Goal: Task Accomplishment & Management: Complete application form

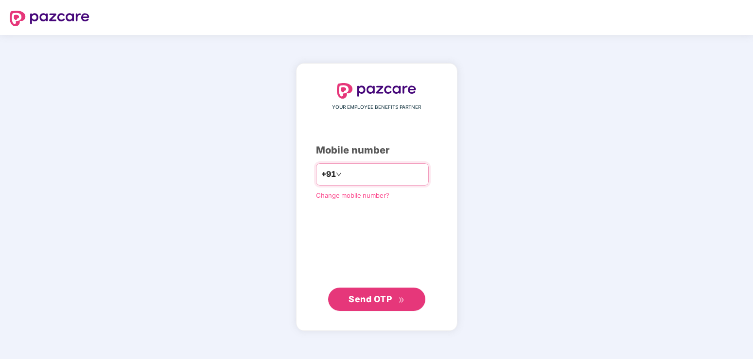
click at [344, 176] on input "number" at bounding box center [384, 175] width 80 height 16
type input "**********"
click at [382, 304] on span "Send OTP" at bounding box center [376, 299] width 56 height 14
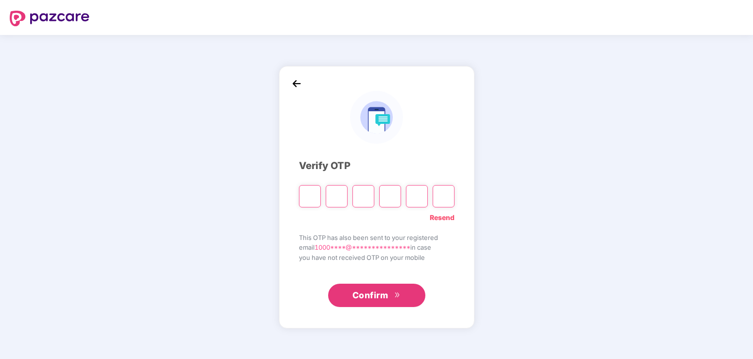
type input "*"
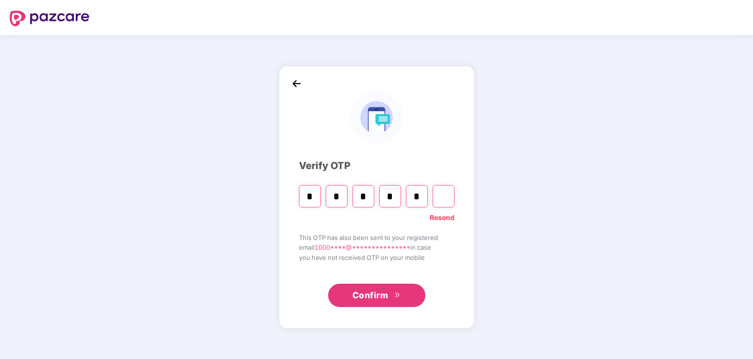
type input "*"
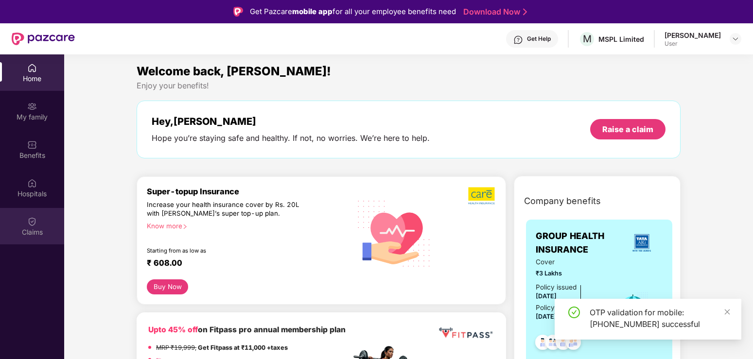
click at [28, 226] on img at bounding box center [32, 222] width 10 height 10
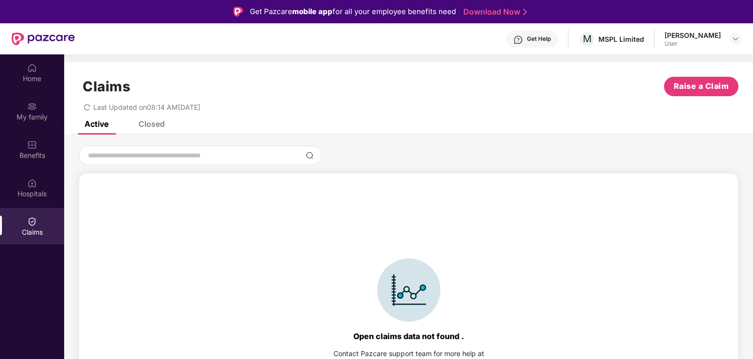
click at [138, 120] on div "Claims Raise a Claim Last Updated on 08:14 AM[DATE]" at bounding box center [408, 91] width 689 height 59
click at [145, 124] on div "Closed" at bounding box center [151, 124] width 26 height 10
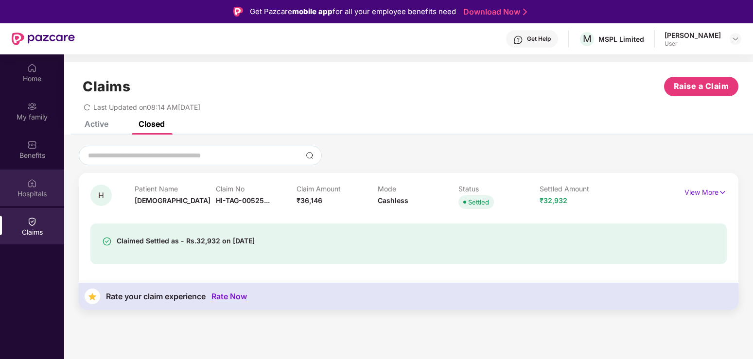
click at [36, 192] on div "Hospitals" at bounding box center [32, 194] width 64 height 10
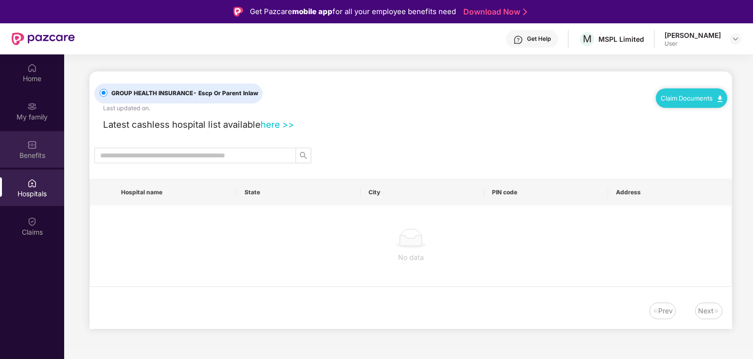
click at [29, 156] on div "Benefits" at bounding box center [32, 156] width 64 height 10
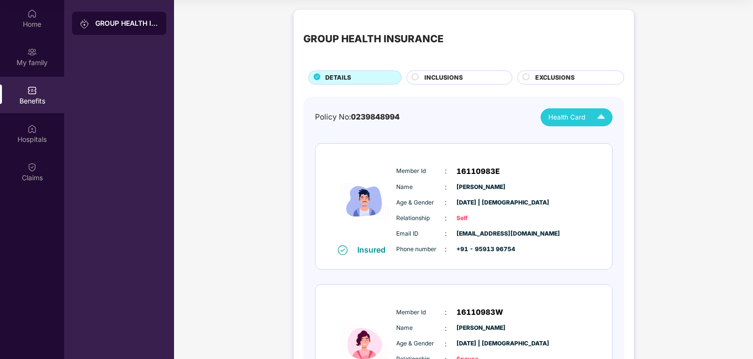
click at [601, 116] on img at bounding box center [600, 117] width 17 height 17
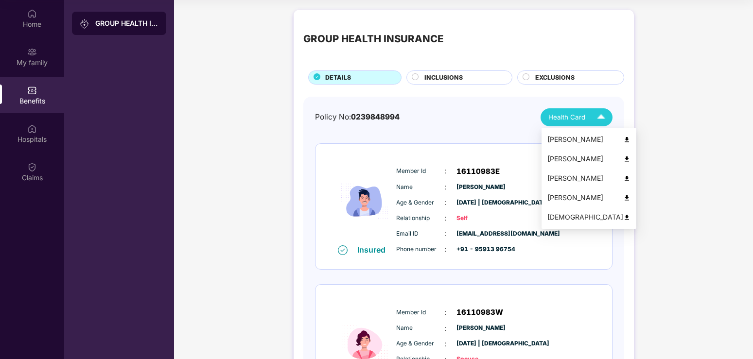
click at [623, 217] on img at bounding box center [626, 217] width 7 height 7
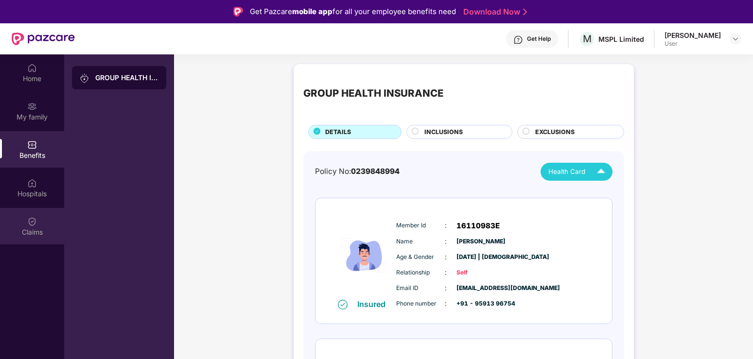
click at [32, 218] on img at bounding box center [32, 222] width 10 height 10
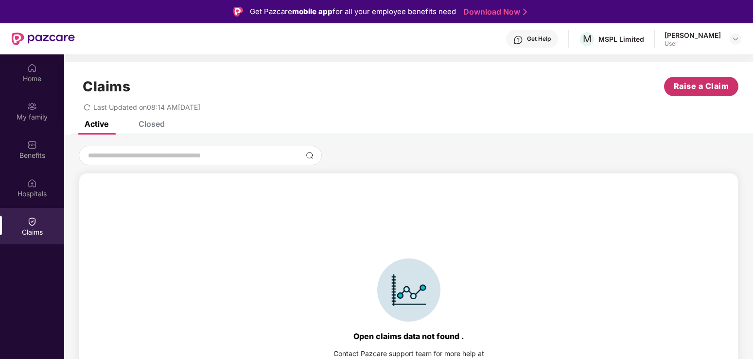
click at [709, 88] on span "Raise a Claim" at bounding box center [701, 86] width 55 height 12
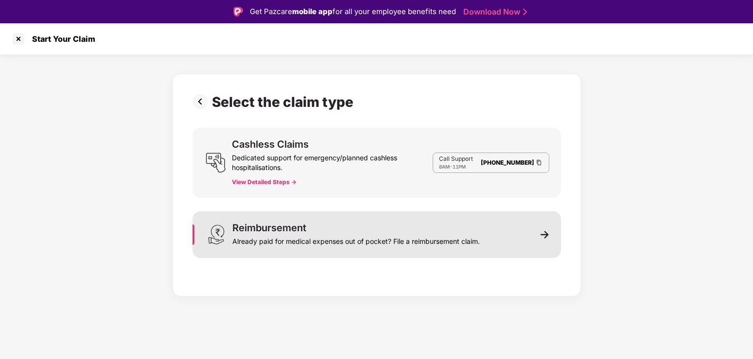
click at [541, 234] on img at bounding box center [544, 234] width 9 height 9
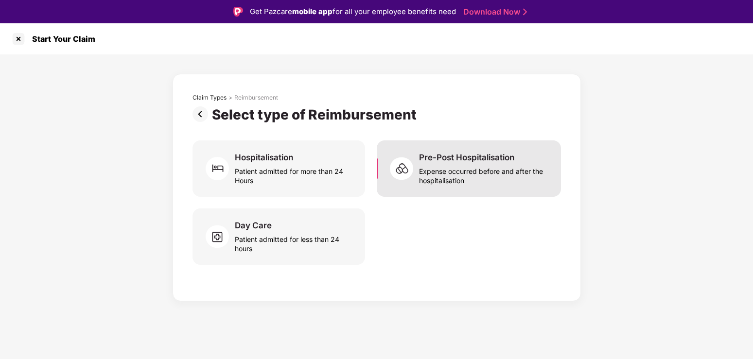
click at [440, 176] on div "Expense occurred before and after the hospitalisation" at bounding box center [484, 174] width 130 height 22
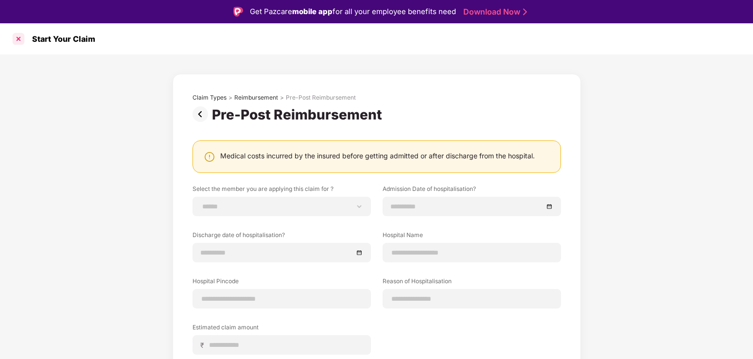
click at [17, 39] on div at bounding box center [19, 39] width 16 height 16
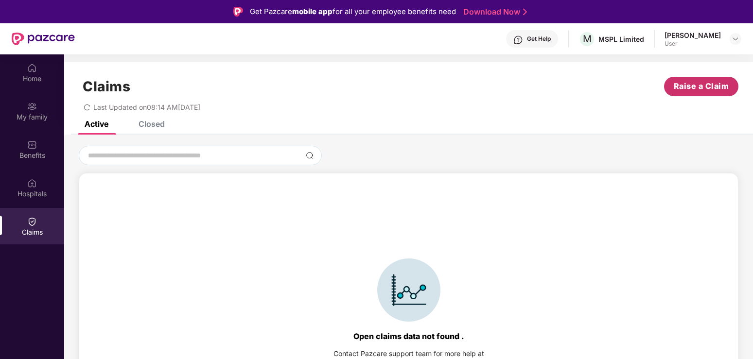
click at [703, 89] on span "Raise a Claim" at bounding box center [701, 86] width 55 height 12
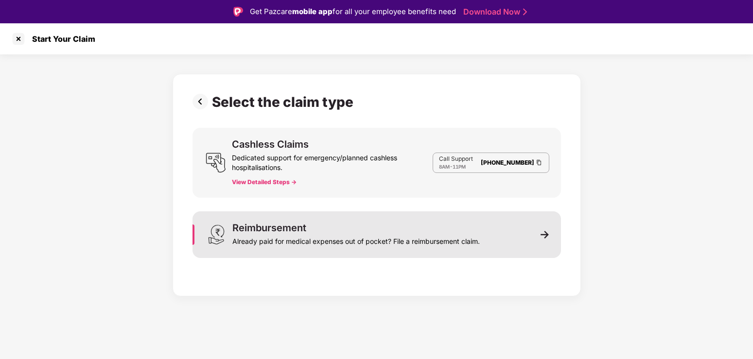
click at [532, 234] on div "Reimbursement Already paid for medical expenses out of pocket? File a reimburse…" at bounding box center [376, 234] width 368 height 47
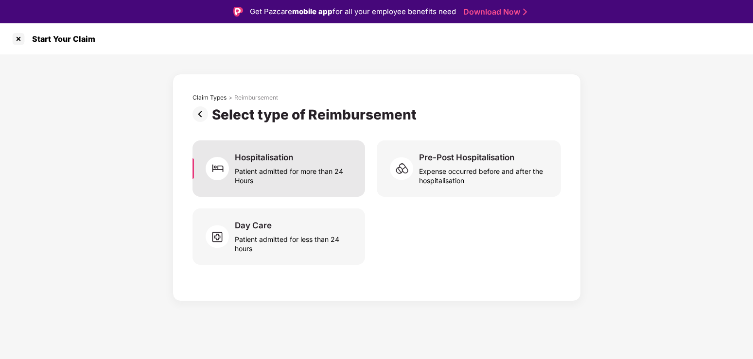
click at [273, 171] on div "Patient admitted for more than 24 Hours" at bounding box center [294, 174] width 118 height 22
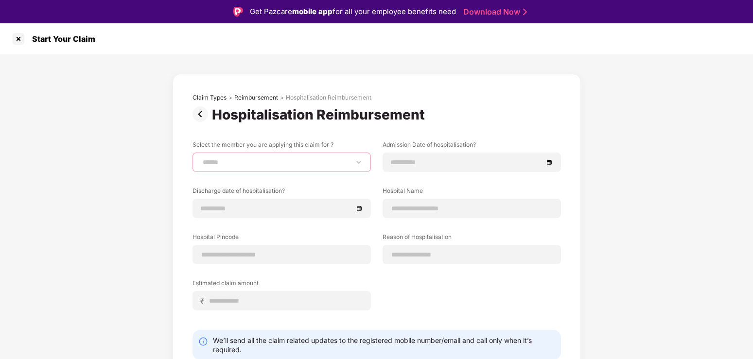
click at [201, 158] on select "**********" at bounding box center [282, 162] width 162 height 8
select select "**********"
click option "*********" at bounding box center [0, 0] width 0 height 0
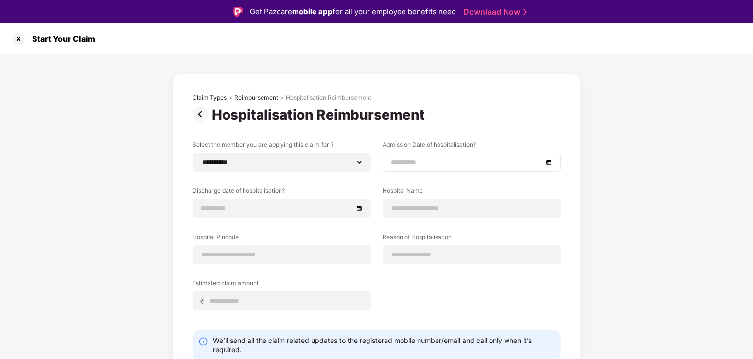
click at [550, 161] on div at bounding box center [472, 162] width 162 height 11
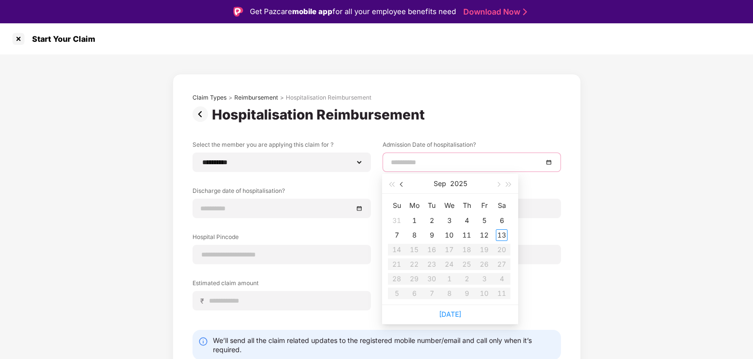
click at [403, 189] on button "button" at bounding box center [402, 183] width 11 height 19
type input "**********"
click at [467, 279] on div "28" at bounding box center [467, 279] width 12 height 12
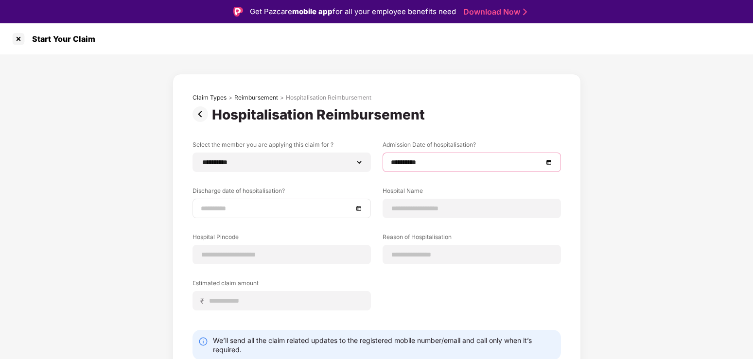
click at [361, 208] on div at bounding box center [282, 208] width 162 height 11
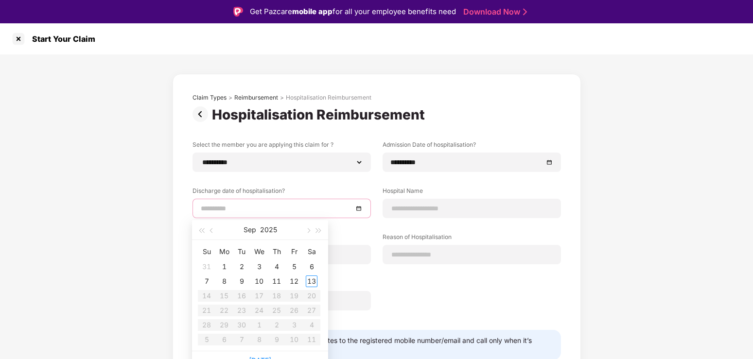
type input "**********"
click at [208, 231] on button "button" at bounding box center [212, 229] width 11 height 19
type input "**********"
click at [298, 326] on div "29" at bounding box center [294, 325] width 12 height 12
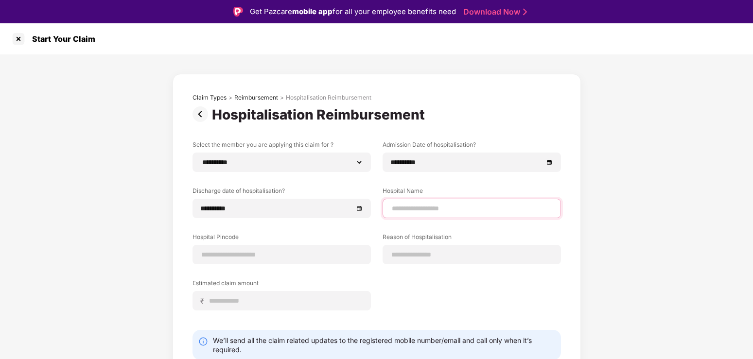
click at [433, 210] on input at bounding box center [472, 209] width 162 height 10
type input "**********"
click at [224, 258] on input at bounding box center [282, 255] width 162 height 10
type input "******"
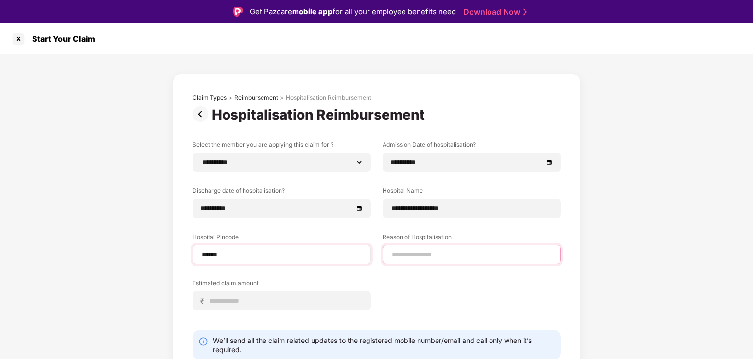
select select "******"
select select "*********"
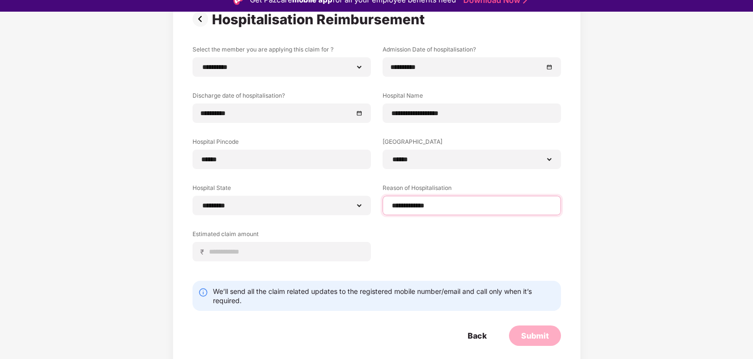
scroll to position [23, 0]
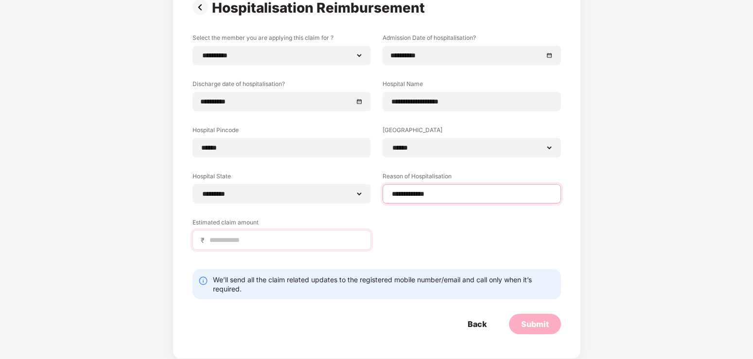
type input "**********"
click at [252, 240] on input at bounding box center [285, 240] width 154 height 10
type input "****"
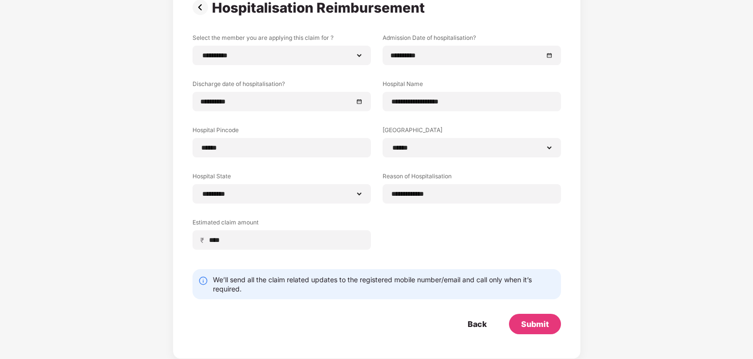
click at [487, 235] on div "**********" at bounding box center [376, 149] width 368 height 231
click at [524, 325] on div "Submit" at bounding box center [535, 324] width 28 height 11
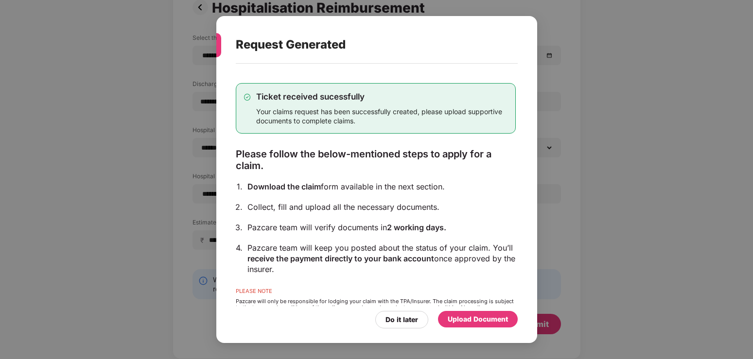
click at [478, 318] on div "Upload Document" at bounding box center [478, 319] width 60 height 11
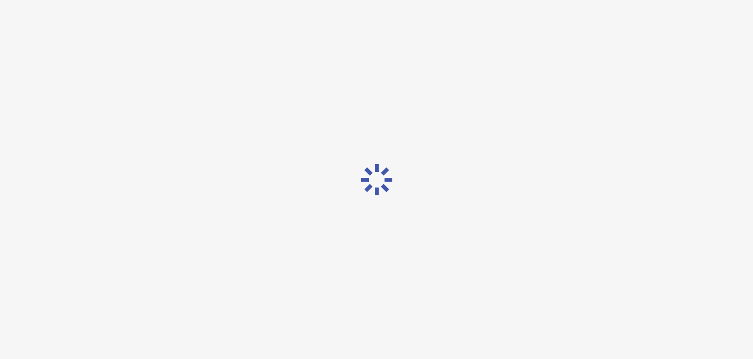
scroll to position [0, 0]
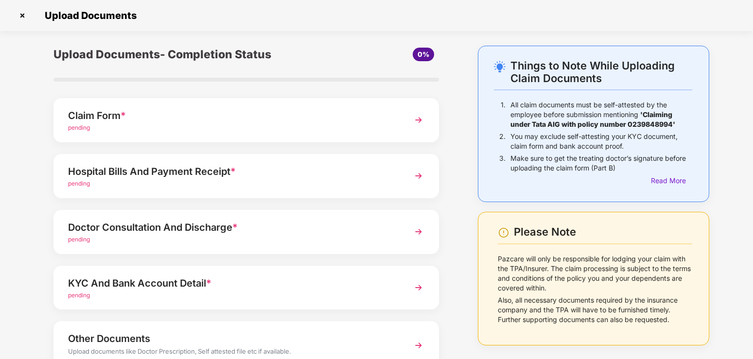
click at [416, 119] on img at bounding box center [418, 119] width 17 height 17
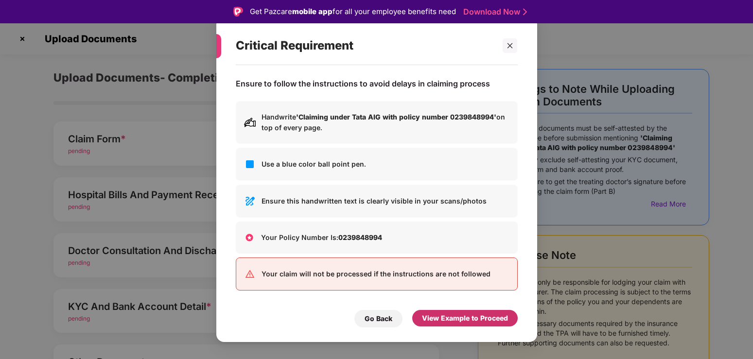
click at [467, 320] on div "View Example to Proceed" at bounding box center [465, 318] width 86 height 11
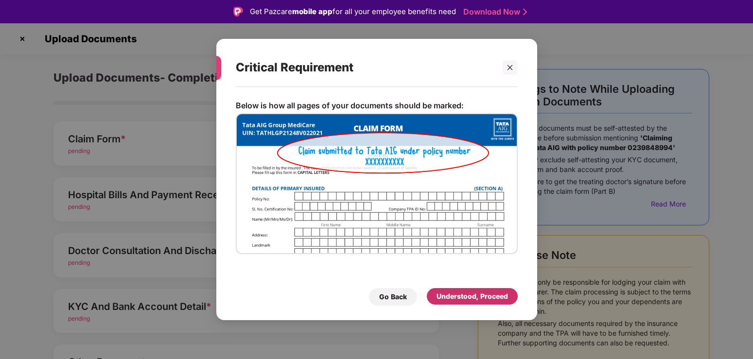
click at [487, 296] on div "Understood, Proceed" at bounding box center [471, 296] width 71 height 11
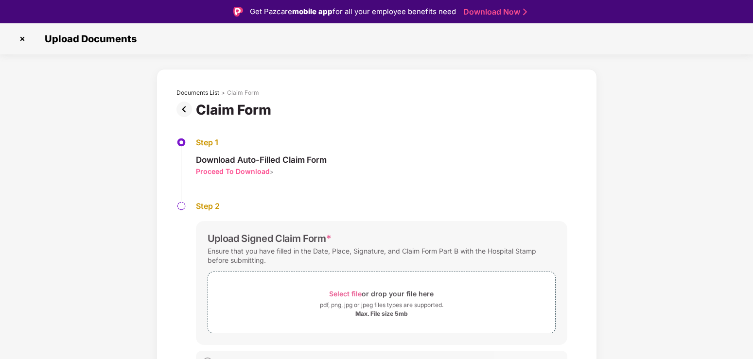
scroll to position [17, 0]
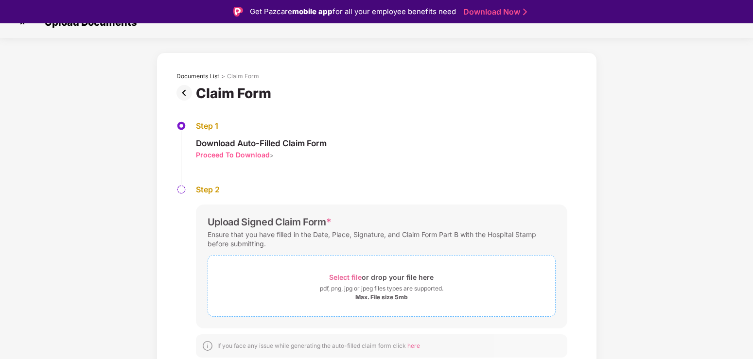
click at [390, 274] on div "Select file or drop your file here" at bounding box center [381, 277] width 104 height 13
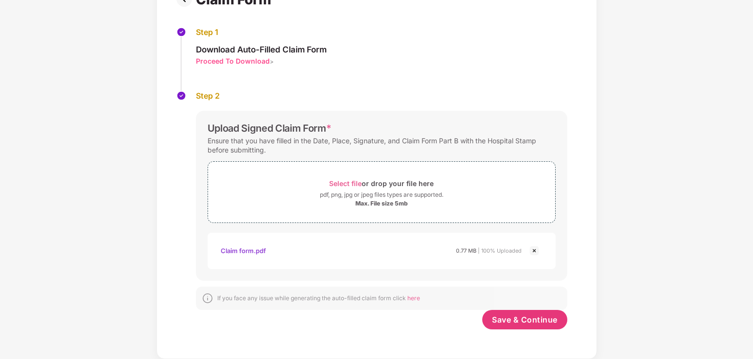
scroll to position [87, 0]
click at [520, 322] on span "Save & Continue" at bounding box center [525, 319] width 66 height 11
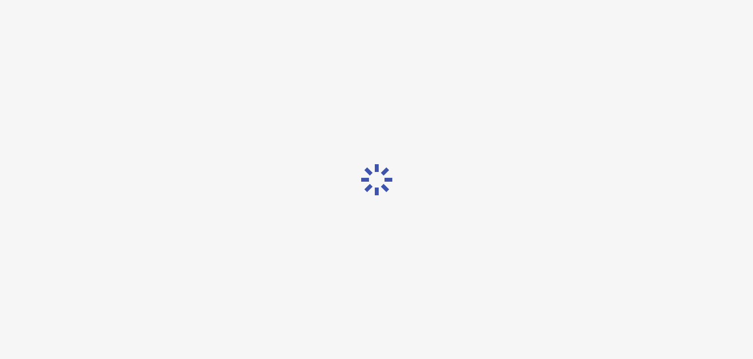
scroll to position [0, 0]
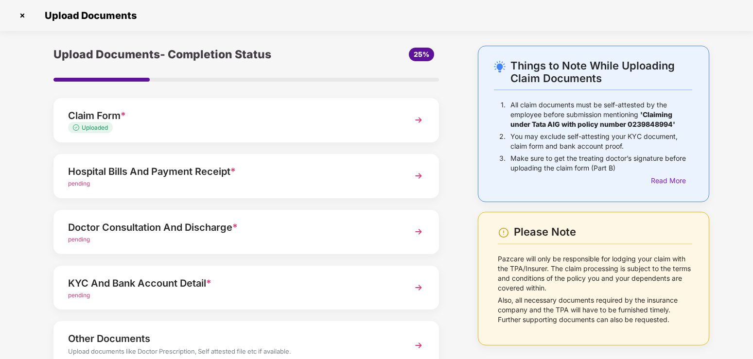
click at [420, 173] on img at bounding box center [418, 175] width 17 height 17
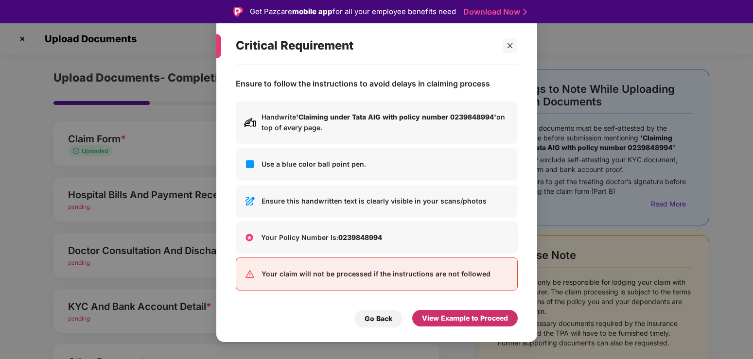
click at [486, 320] on div "View Example to Proceed" at bounding box center [465, 318] width 86 height 11
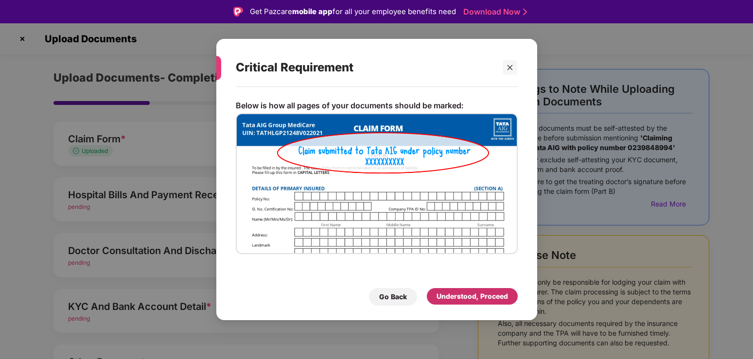
click at [453, 294] on div "Understood, Proceed" at bounding box center [471, 296] width 71 height 11
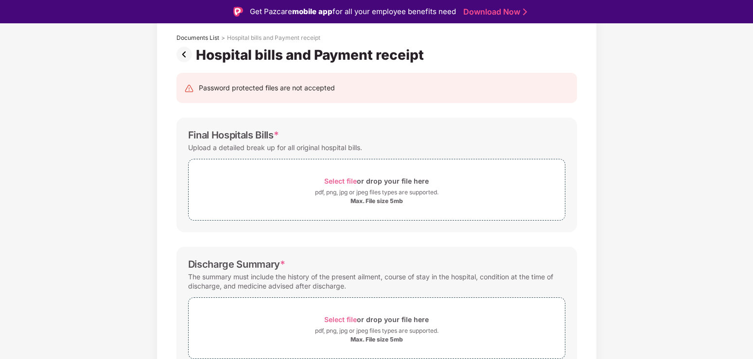
scroll to position [99, 0]
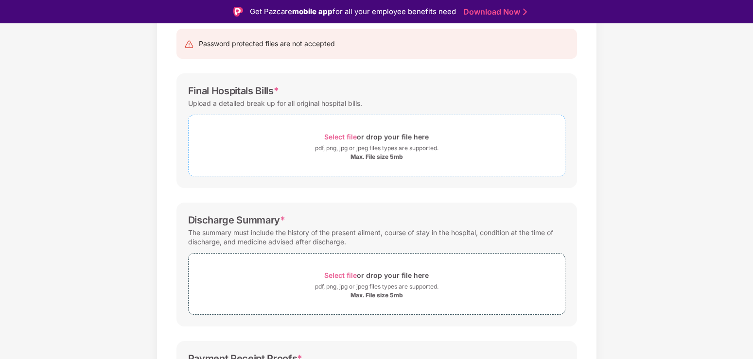
click at [355, 150] on div "pdf, png, jpg or jpeg files types are supported." at bounding box center [376, 148] width 123 height 10
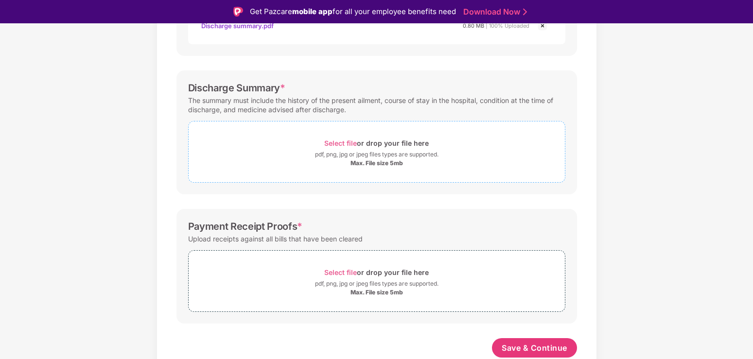
click at [361, 165] on div "Max. File size 5mb" at bounding box center [376, 163] width 52 height 8
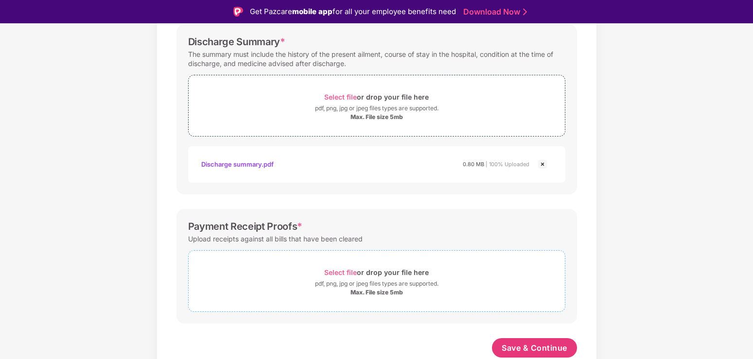
click at [386, 280] on div "pdf, png, jpg or jpeg files types are supported." at bounding box center [376, 284] width 123 height 10
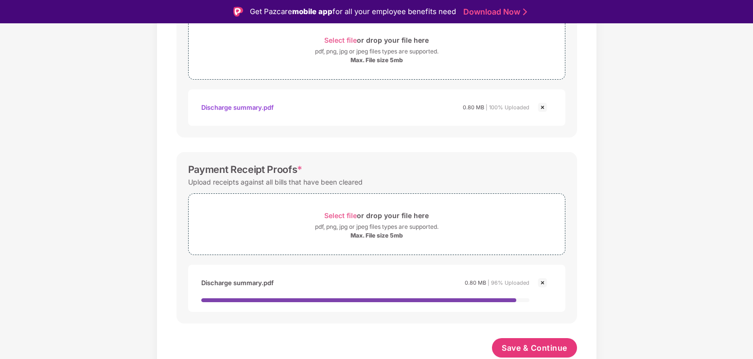
scroll to position [23, 0]
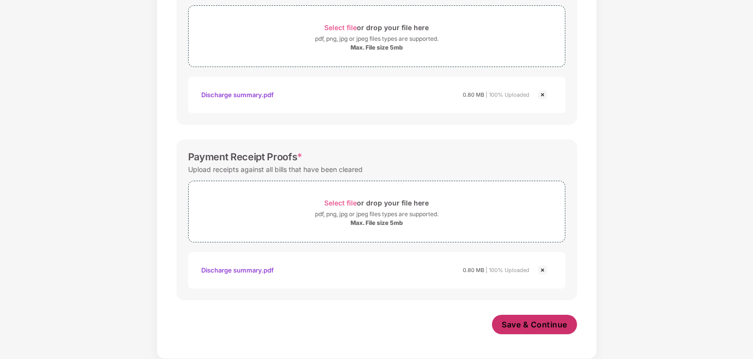
click at [536, 325] on span "Save & Continue" at bounding box center [534, 324] width 66 height 11
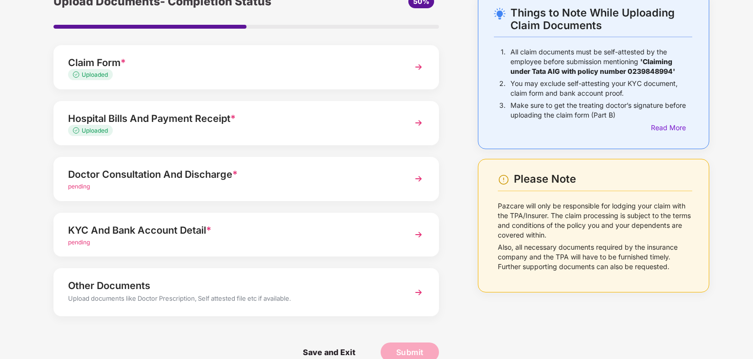
scroll to position [70, 0]
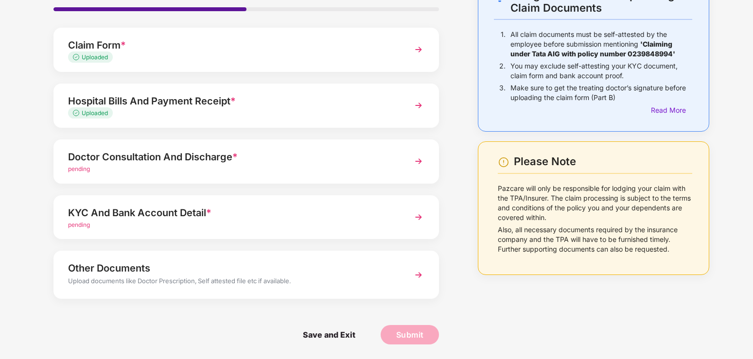
click at [418, 160] on img at bounding box center [418, 161] width 17 height 17
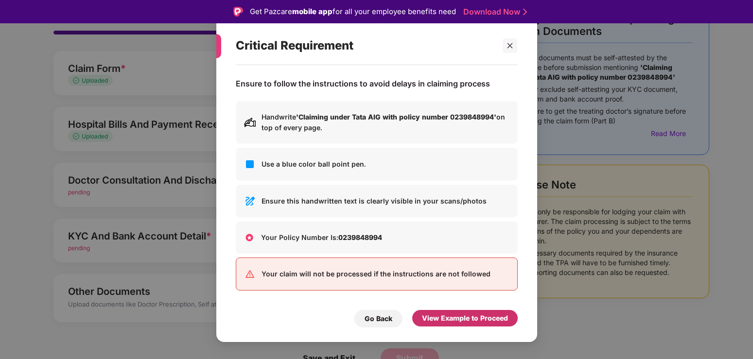
drag, startPoint x: 469, startPoint y: 316, endPoint x: 395, endPoint y: 325, distance: 75.3
click at [468, 319] on div "View Example to Proceed" at bounding box center [465, 318] width 86 height 11
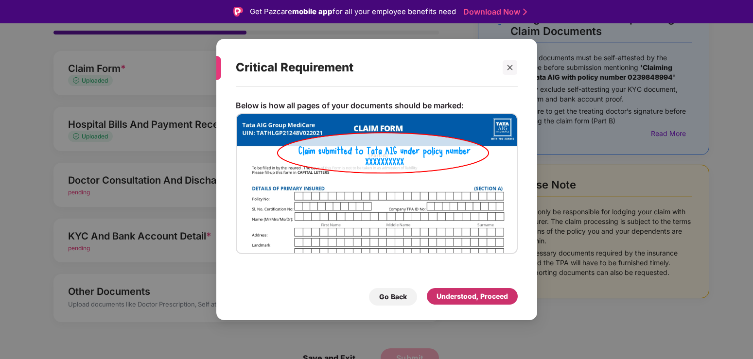
click at [475, 297] on div "Understood, Proceed" at bounding box center [471, 296] width 71 height 11
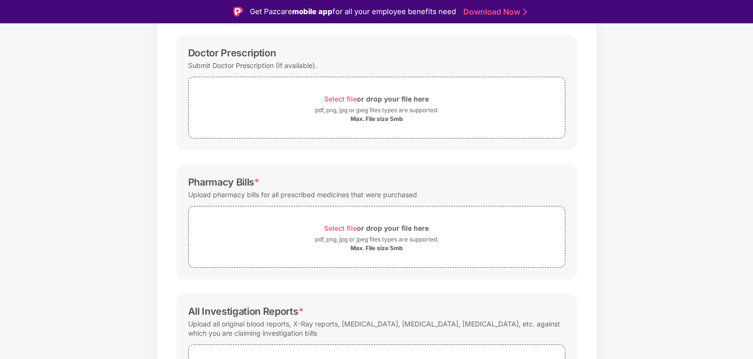
scroll to position [170, 0]
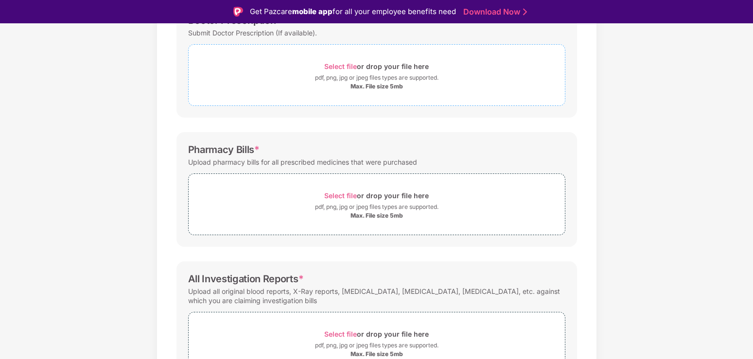
click at [365, 73] on div "Select file or drop your file here" at bounding box center [376, 66] width 104 height 13
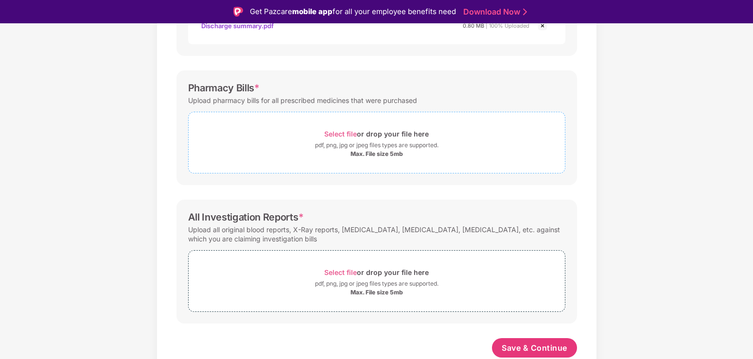
click at [381, 156] on div "Max. File size 5mb" at bounding box center [376, 154] width 52 height 8
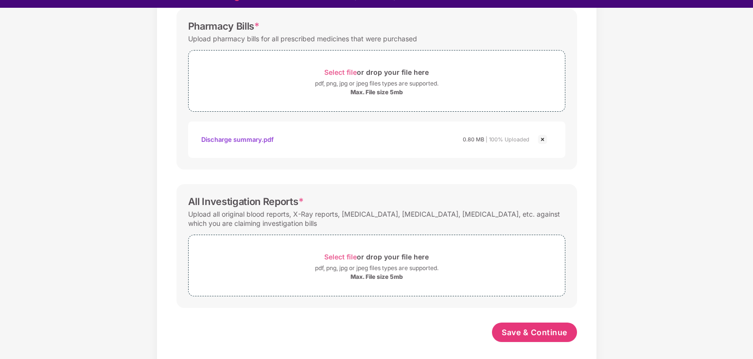
scroll to position [23, 0]
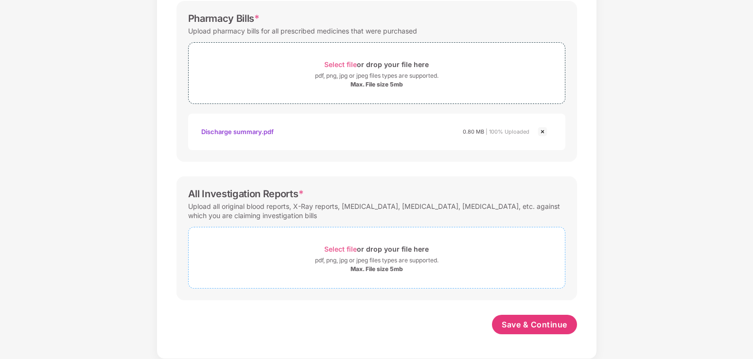
click at [372, 246] on div "Select file or drop your file here" at bounding box center [376, 248] width 104 height 13
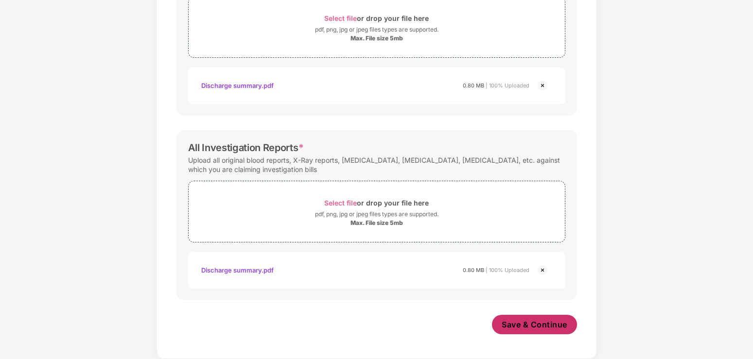
scroll to position [370, 0]
click at [528, 326] on span "Save & Continue" at bounding box center [534, 324] width 66 height 11
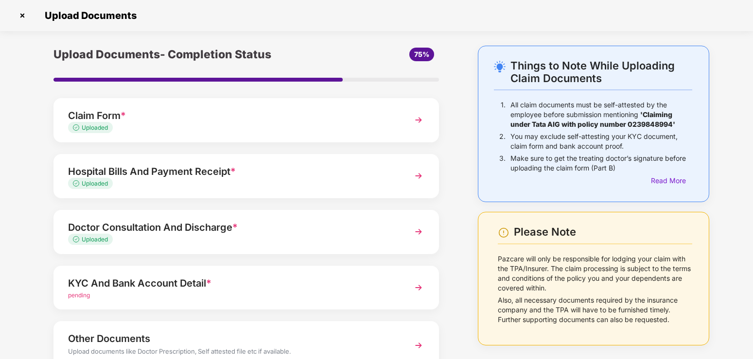
scroll to position [70, 0]
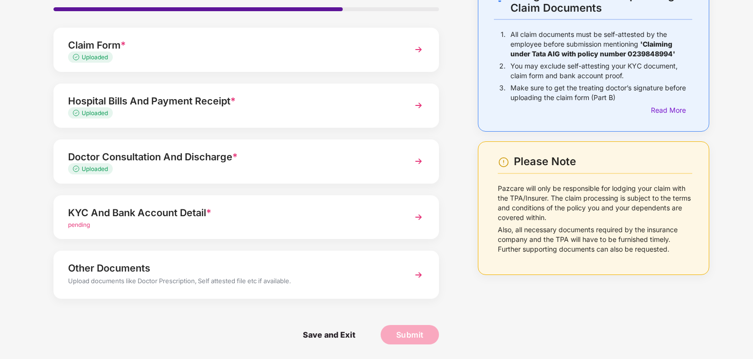
click at [172, 215] on div "KYC And Bank Account Detail *" at bounding box center [231, 213] width 327 height 16
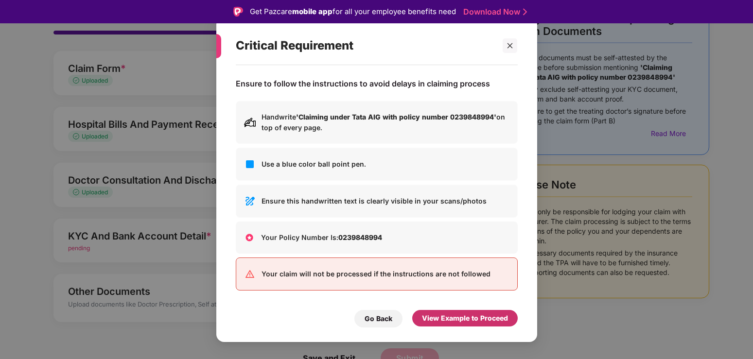
click at [463, 319] on div "View Example to Proceed" at bounding box center [465, 318] width 86 height 11
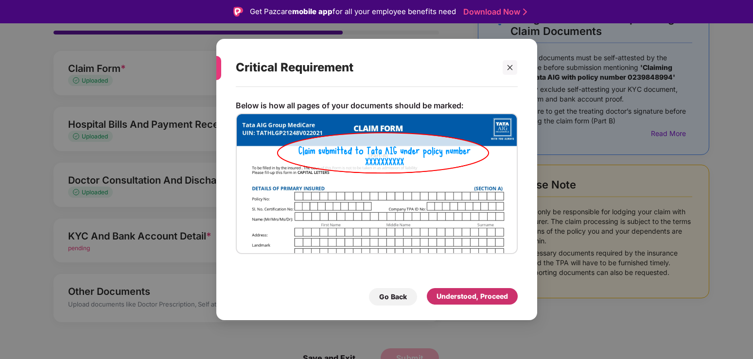
click at [475, 284] on div "Go Back Understood, Proceed" at bounding box center [377, 294] width 282 height 22
click at [472, 293] on div "Understood, Proceed" at bounding box center [471, 296] width 71 height 11
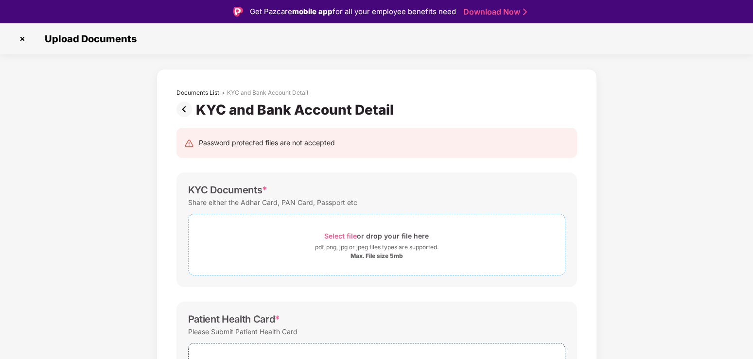
click at [352, 244] on div "pdf, png, jpg or jpeg files types are supported." at bounding box center [376, 247] width 123 height 10
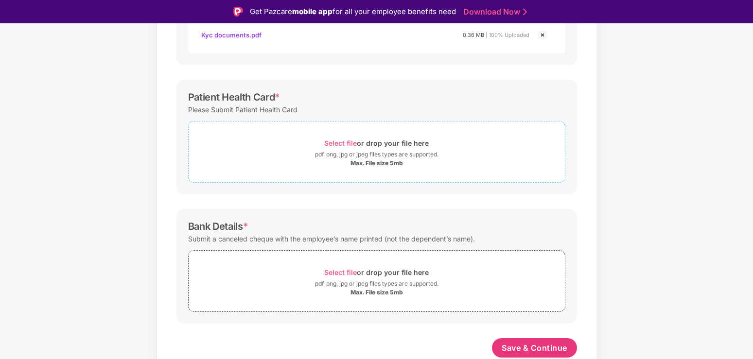
click at [354, 159] on div "pdf, png, jpg or jpeg files types are supported." at bounding box center [376, 155] width 123 height 10
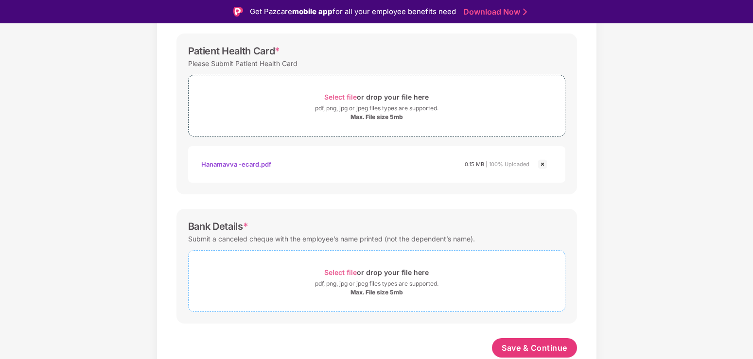
click at [373, 278] on div "Select file or drop your file here" at bounding box center [376, 272] width 104 height 13
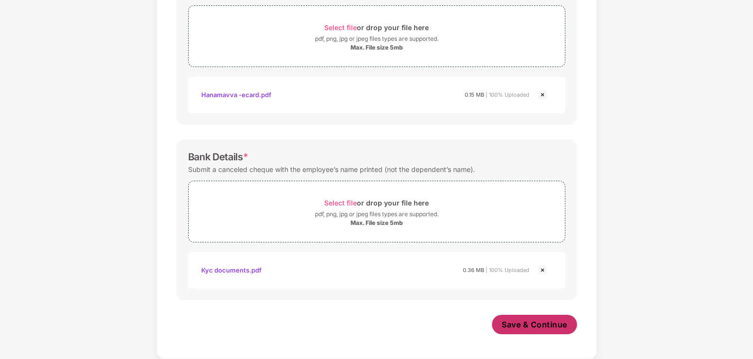
scroll to position [361, 0]
drag, startPoint x: 536, startPoint y: 324, endPoint x: 367, endPoint y: 307, distance: 169.9
click at [536, 324] on span "Save & Continue" at bounding box center [534, 324] width 66 height 11
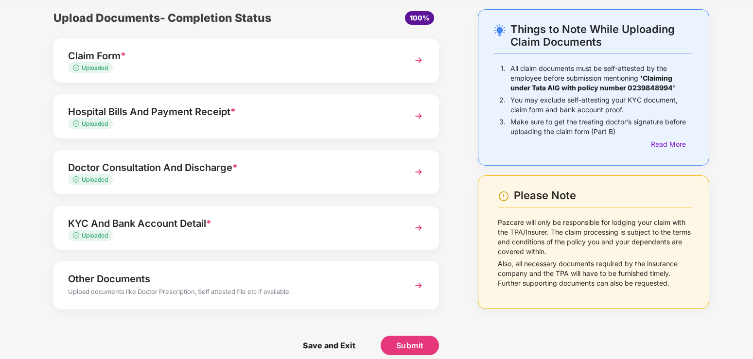
scroll to position [47, 0]
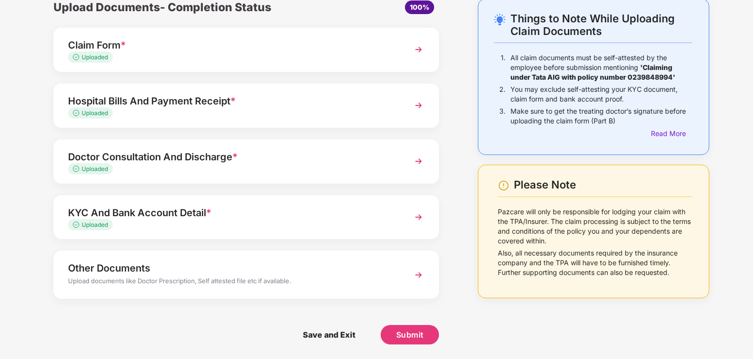
click at [418, 274] on img at bounding box center [418, 274] width 17 height 17
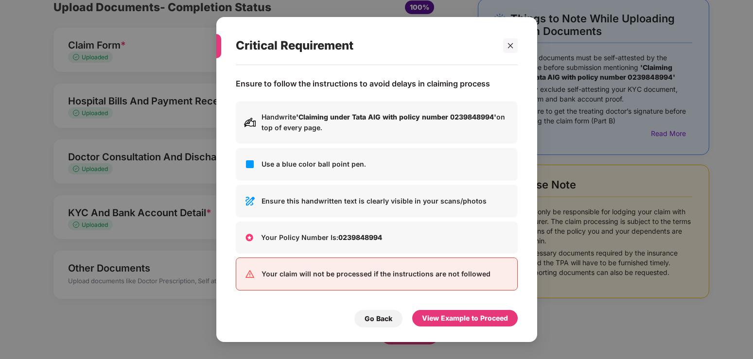
scroll to position [0, 0]
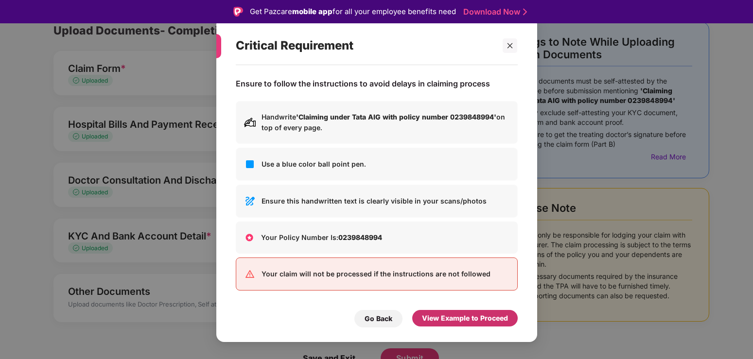
click at [458, 322] on div "View Example to Proceed" at bounding box center [465, 318] width 86 height 11
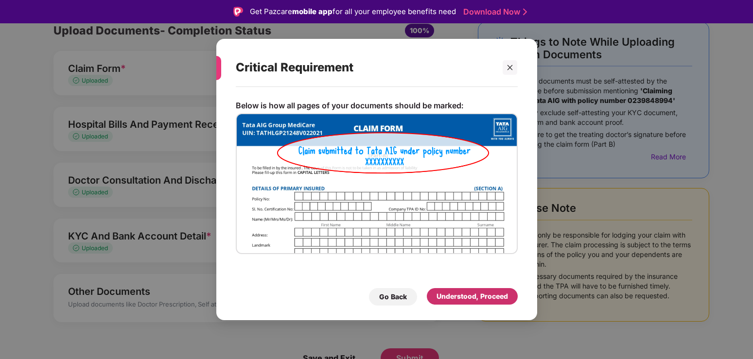
click at [465, 288] on div "Understood, Proceed" at bounding box center [472, 296] width 91 height 17
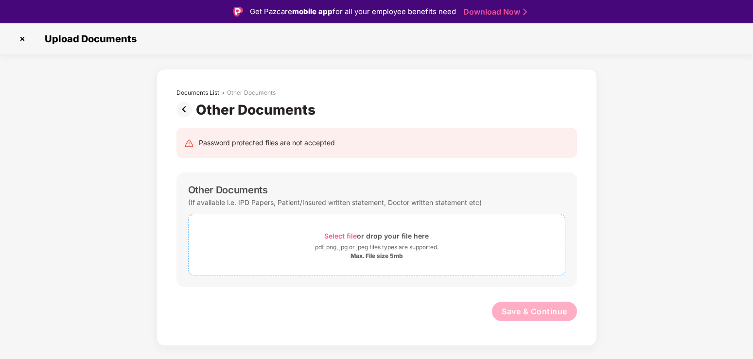
click at [360, 253] on div "Max. File size 5mb" at bounding box center [376, 256] width 52 height 8
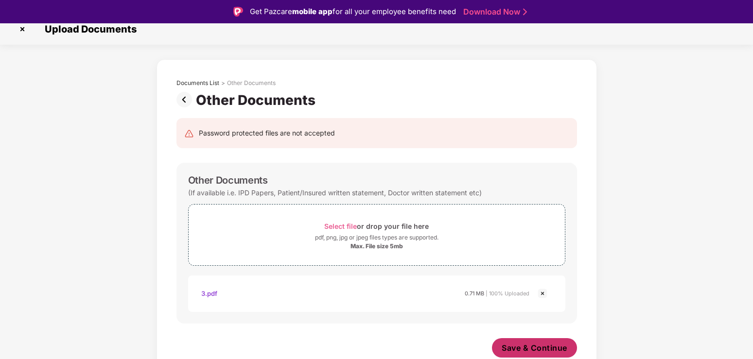
scroll to position [10, 0]
click at [538, 345] on span "Save & Continue" at bounding box center [534, 348] width 66 height 11
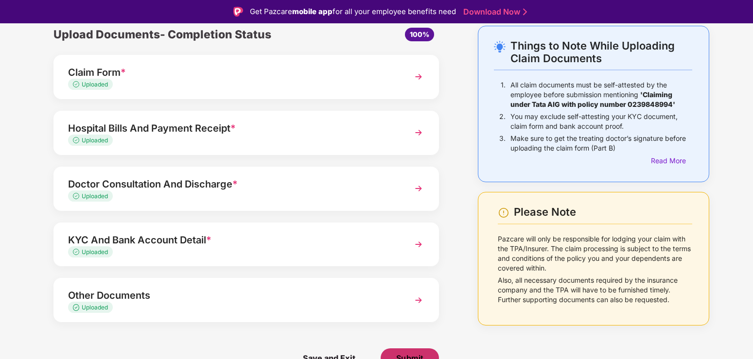
scroll to position [23, 0]
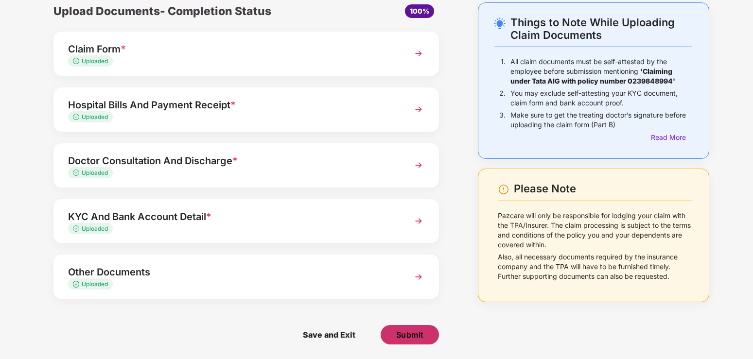
click at [412, 336] on span "Submit" at bounding box center [410, 334] width 28 height 11
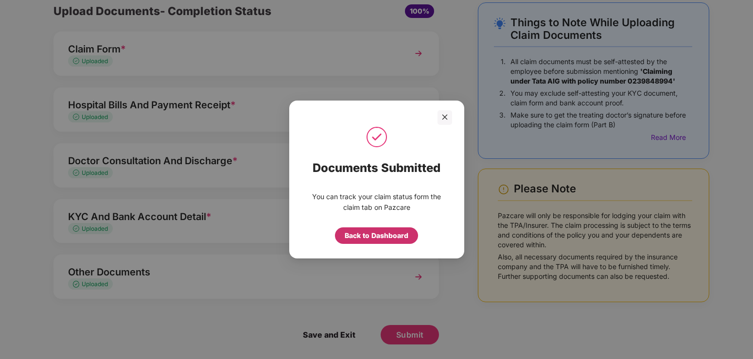
click at [383, 235] on div "Back to Dashboard" at bounding box center [377, 235] width 64 height 11
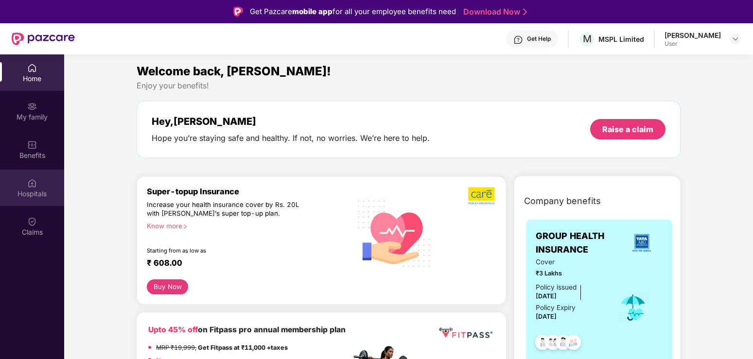
click at [35, 191] on div "Hospitals" at bounding box center [32, 194] width 64 height 10
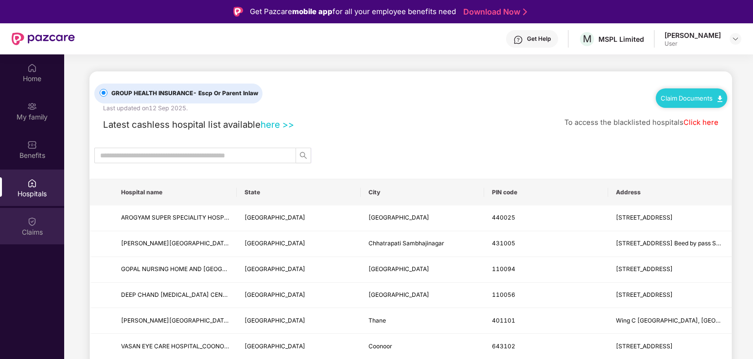
click at [36, 232] on div "Claims" at bounding box center [32, 232] width 64 height 10
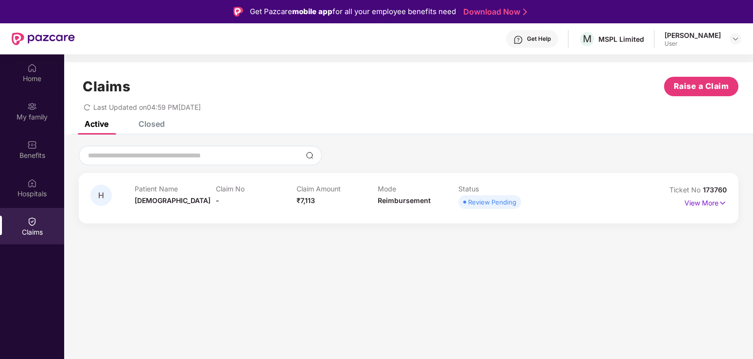
click at [153, 130] on div "Closed" at bounding box center [144, 123] width 41 height 21
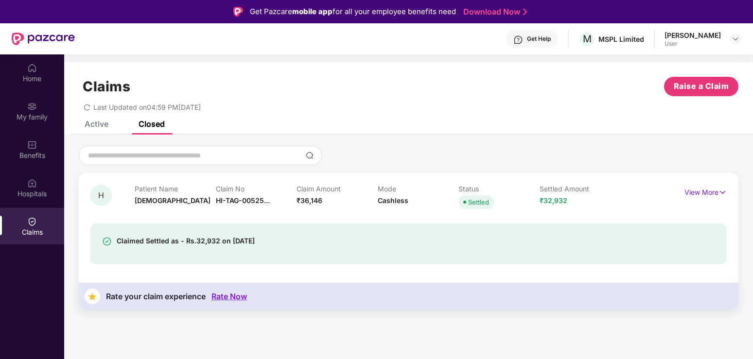
click at [101, 120] on div "Claims Raise a Claim Last Updated on 04:59 PM, 13 Sep 2025" at bounding box center [408, 91] width 689 height 59
click at [93, 125] on div "Active" at bounding box center [97, 124] width 24 height 10
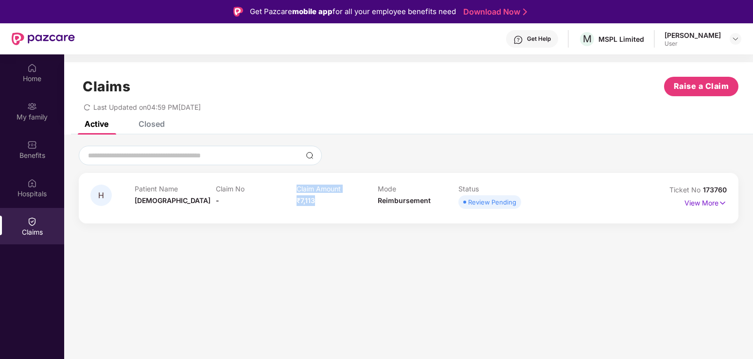
drag, startPoint x: 300, startPoint y: 205, endPoint x: 259, endPoint y: 207, distance: 40.4
click at [259, 207] on div "Patient Name Hanamavva Claim No - Claim Amount ₹7,113 Mode Reimbursement Status…" at bounding box center [378, 198] width 486 height 27
click at [468, 263] on section "Claims Raise a Claim Last Updated on 04:59 PM, 13 Sep 2025 Active Closed H Pati…" at bounding box center [408, 233] width 689 height 359
click at [735, 38] on img at bounding box center [735, 39] width 8 height 8
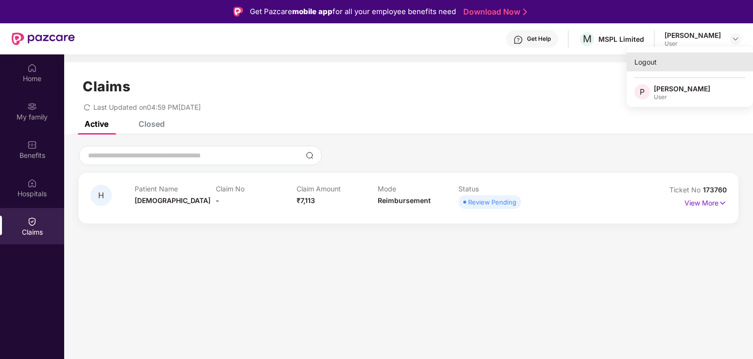
click at [645, 63] on div "Logout" at bounding box center [689, 61] width 126 height 19
